Goal: Find specific page/section: Find specific page/section

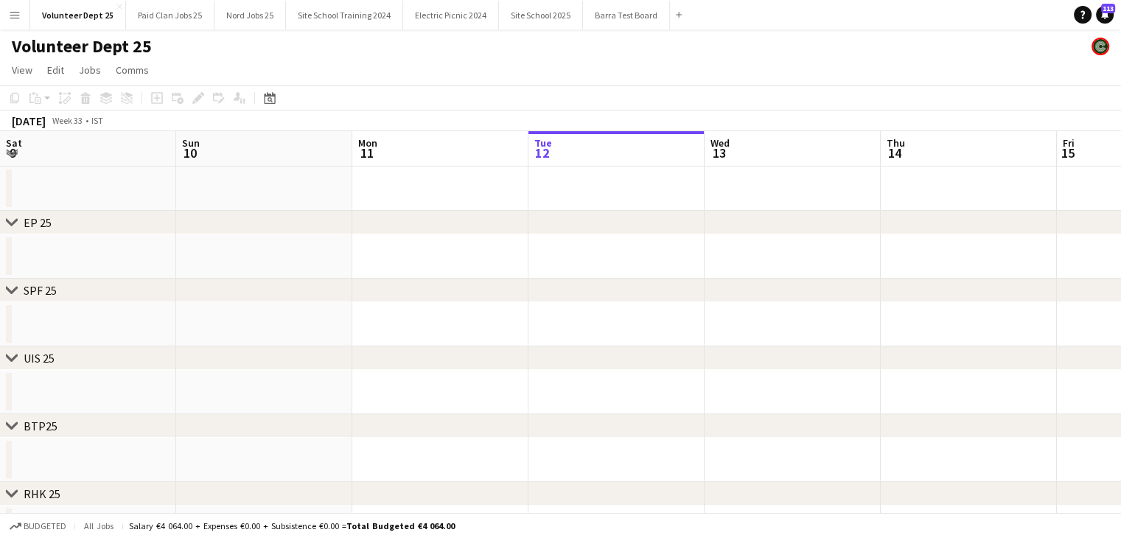
scroll to position [0, 352]
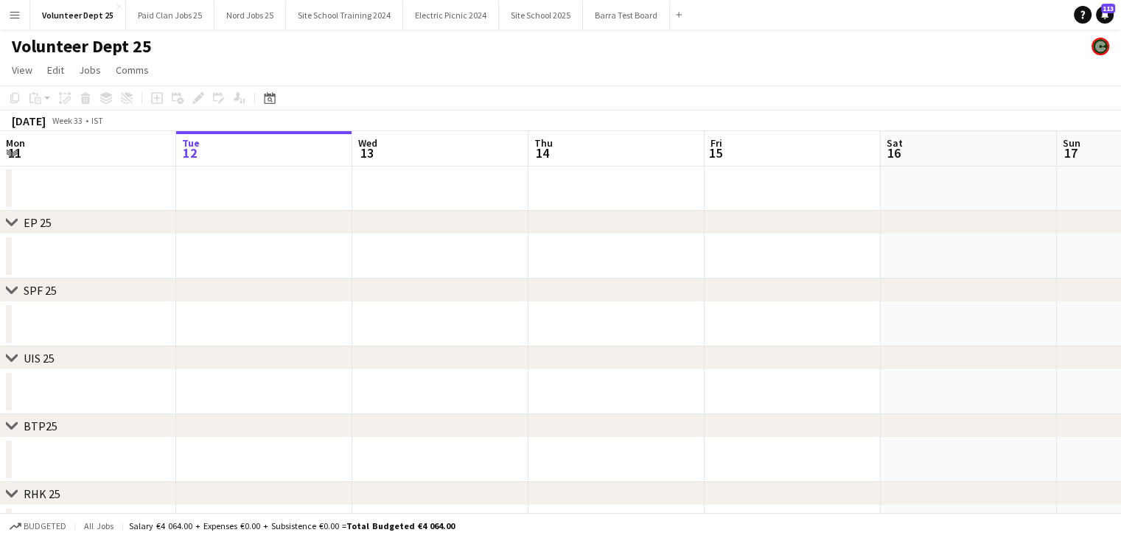
click at [13, 17] on app-icon "Menu" at bounding box center [15, 15] width 12 height 12
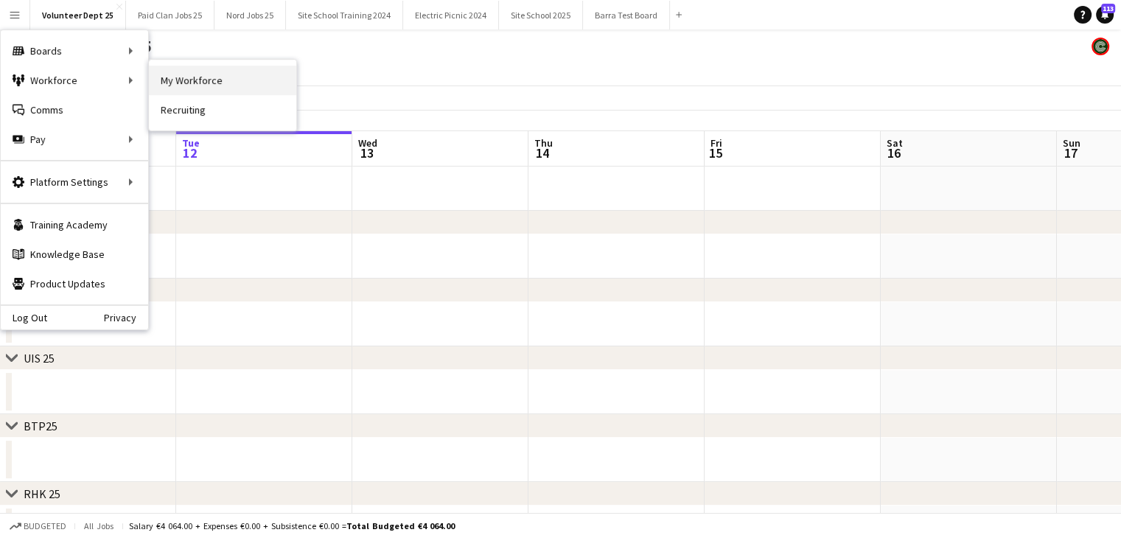
click at [192, 73] on link "My Workforce" at bounding box center [222, 80] width 147 height 29
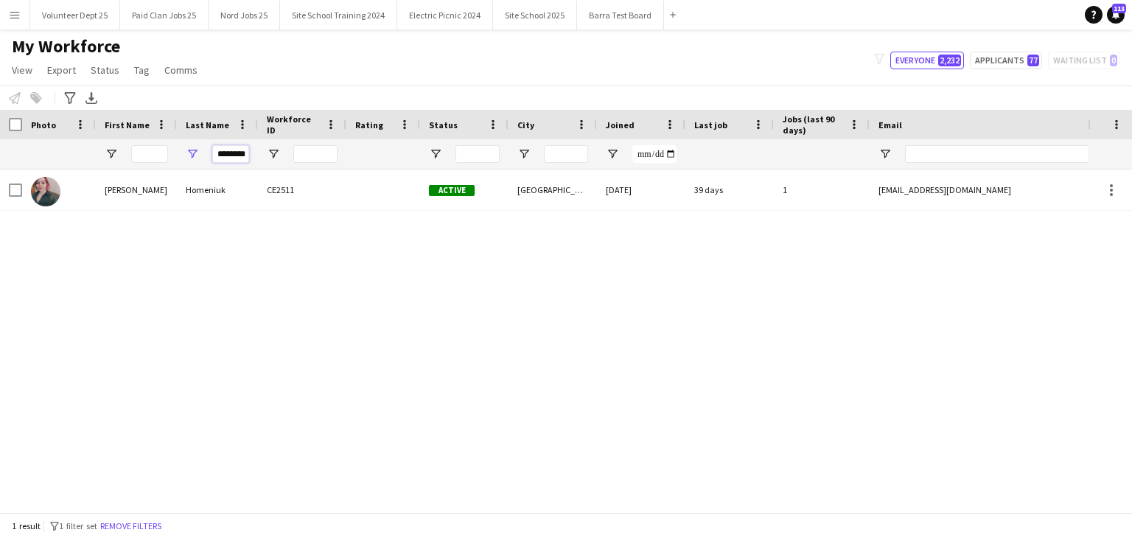
click at [234, 151] on input "********" at bounding box center [230, 154] width 37 height 18
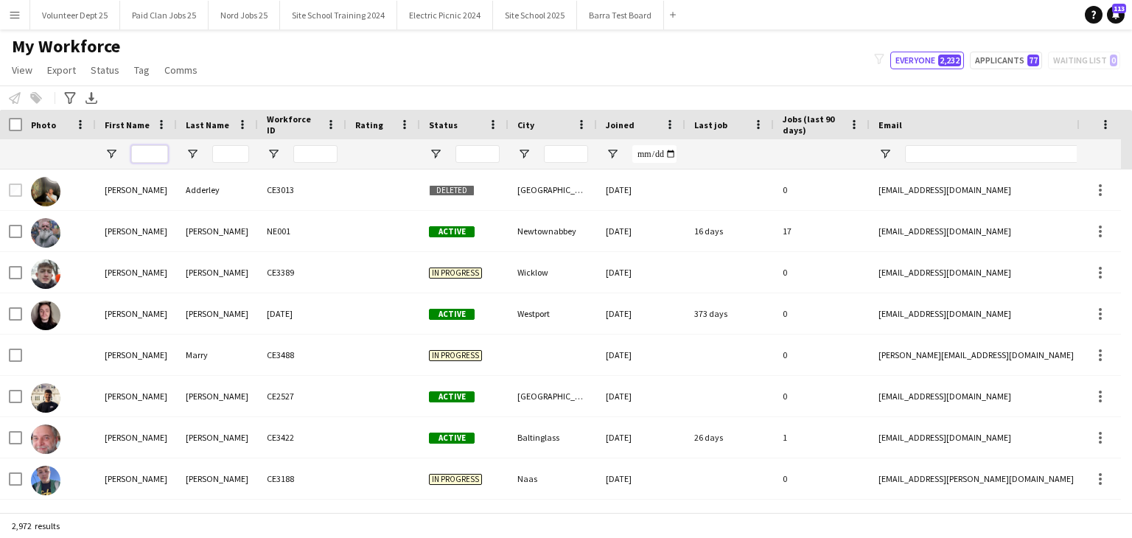
click at [155, 150] on input "First Name Filter Input" at bounding box center [149, 154] width 37 height 18
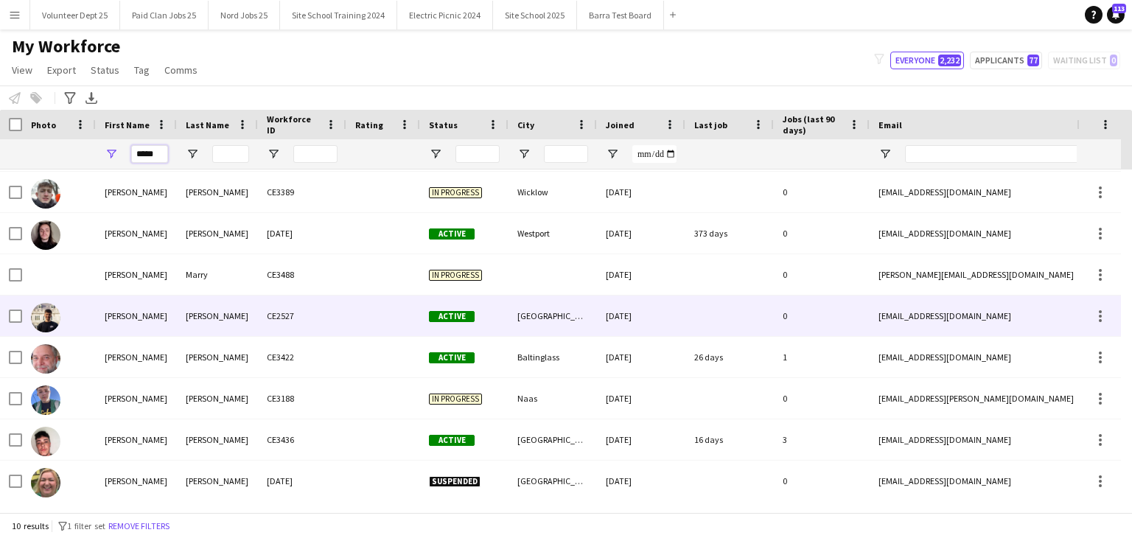
type input "*****"
click at [223, 315] on div "[PERSON_NAME]" at bounding box center [217, 315] width 81 height 41
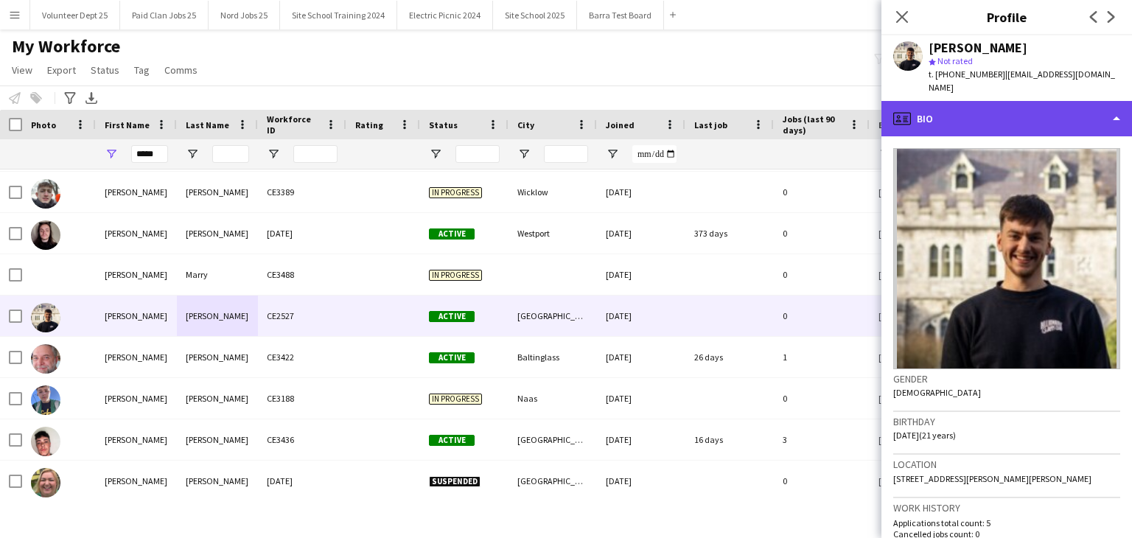
click at [1018, 102] on div "profile Bio" at bounding box center [1006, 118] width 250 height 35
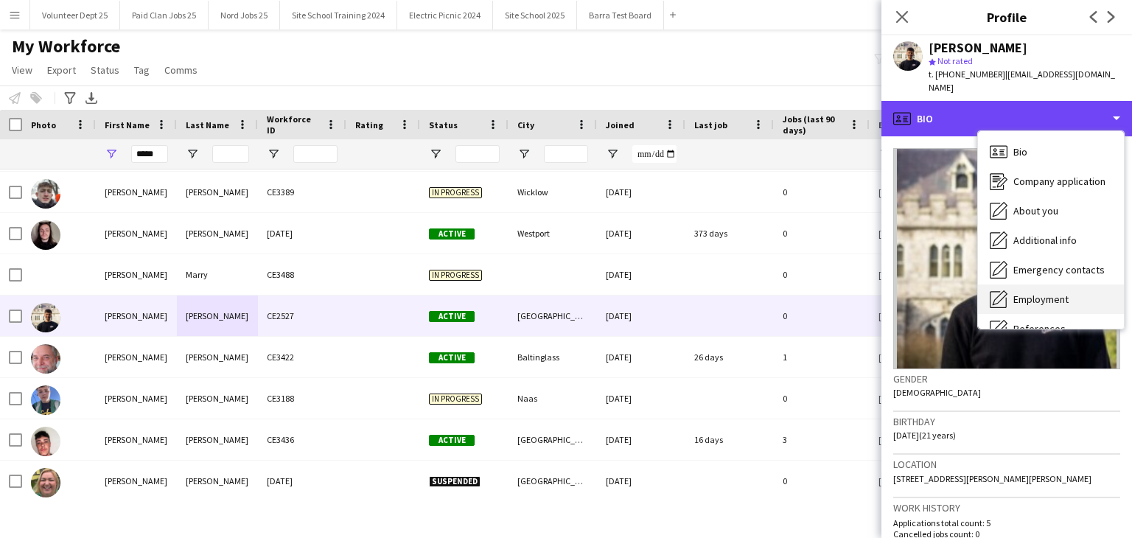
scroll to position [139, 0]
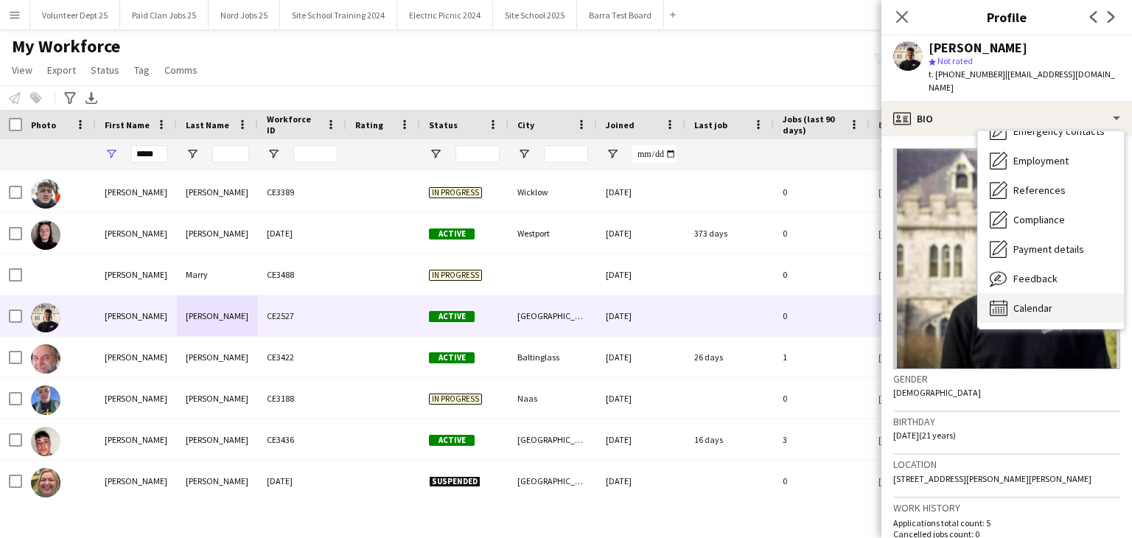
click at [1049, 301] on span "Calendar" at bounding box center [1032, 307] width 39 height 13
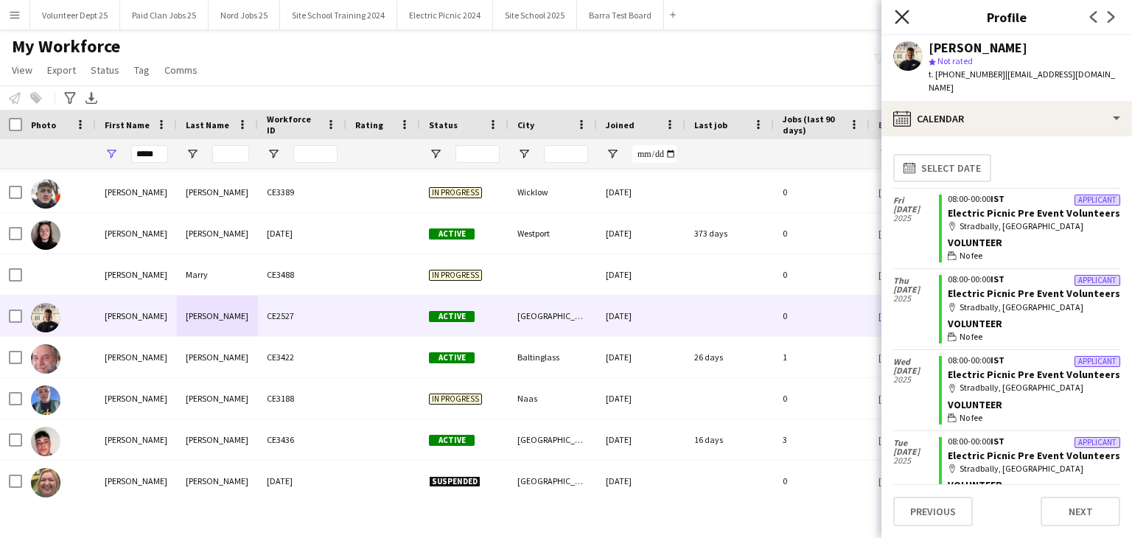
click at [899, 13] on icon at bounding box center [901, 17] width 14 height 14
